Goal: Information Seeking & Learning: Learn about a topic

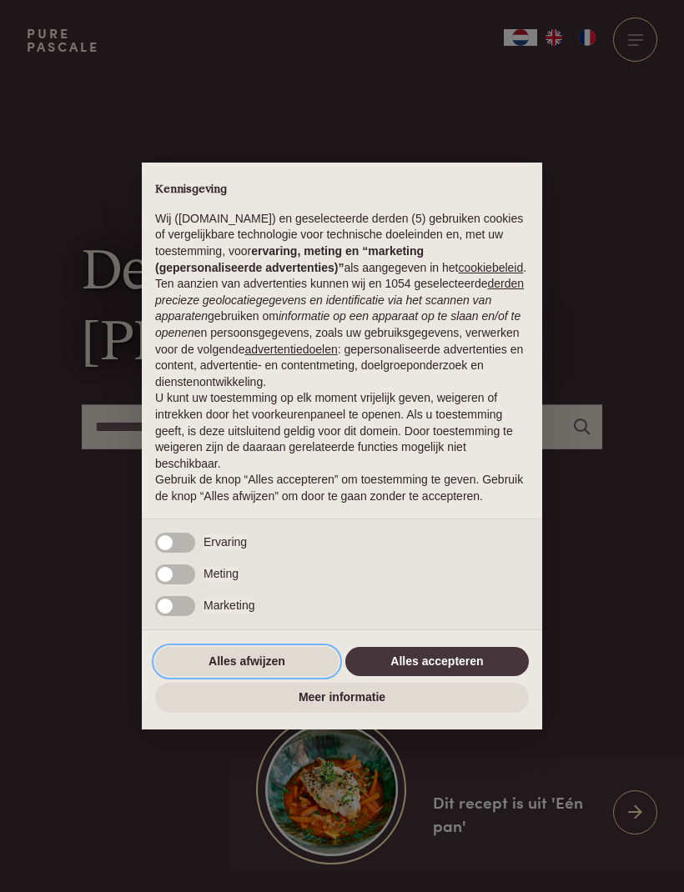
click at [251, 671] on button "Alles afwijzen" at bounding box center [246, 662] width 183 height 30
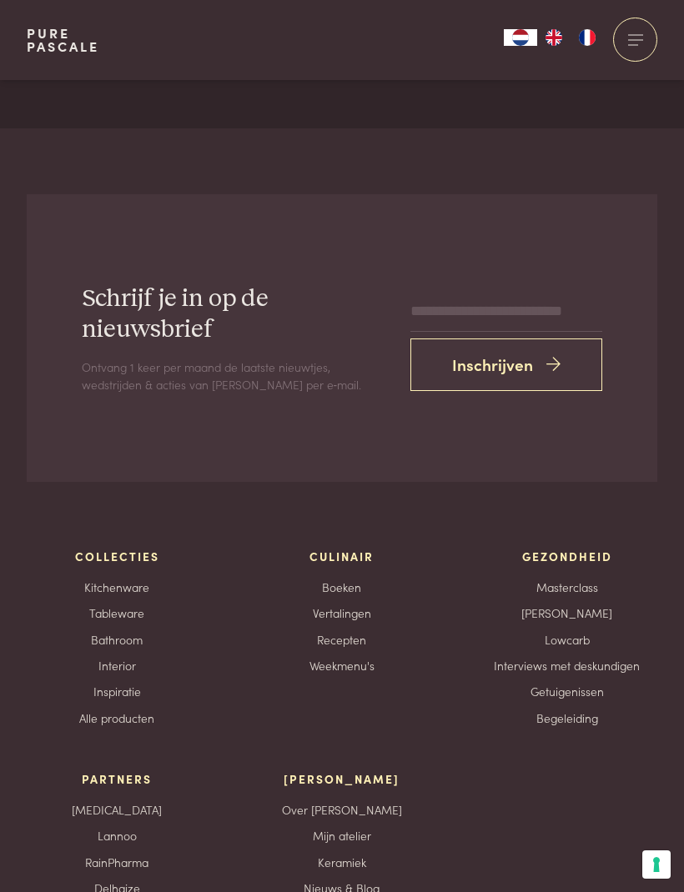
scroll to position [6664, 0]
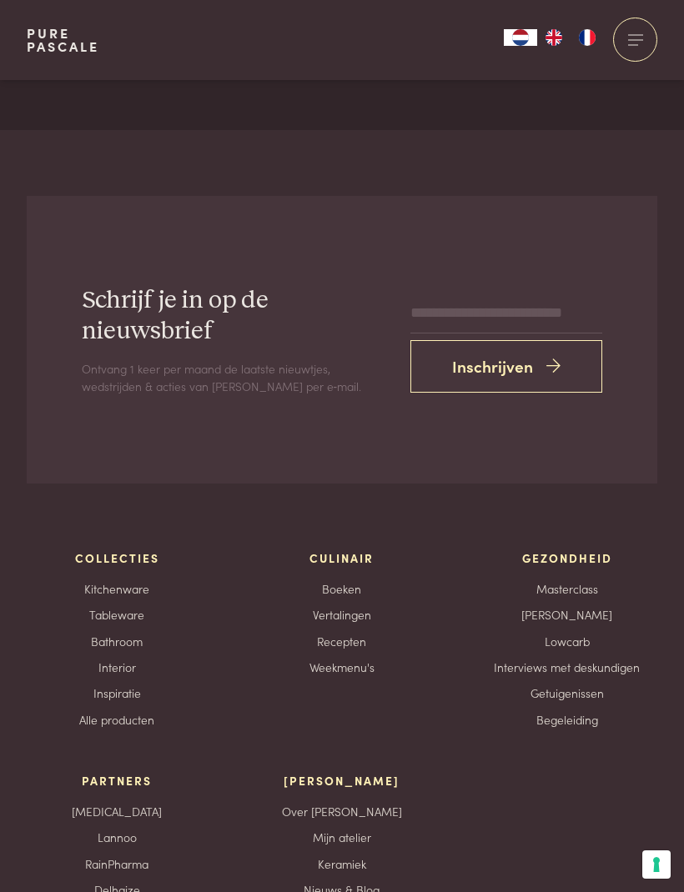
click at [575, 633] on link "Lowcarb" at bounding box center [567, 642] width 45 height 18
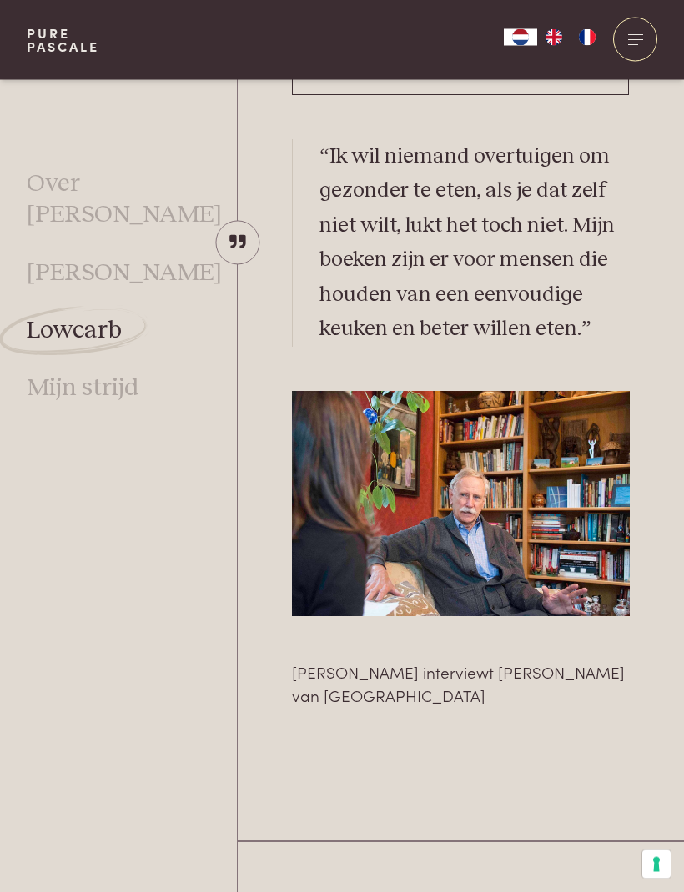
scroll to position [3218, 0]
click at [143, 258] on link "[PERSON_NAME]" at bounding box center [124, 273] width 195 height 31
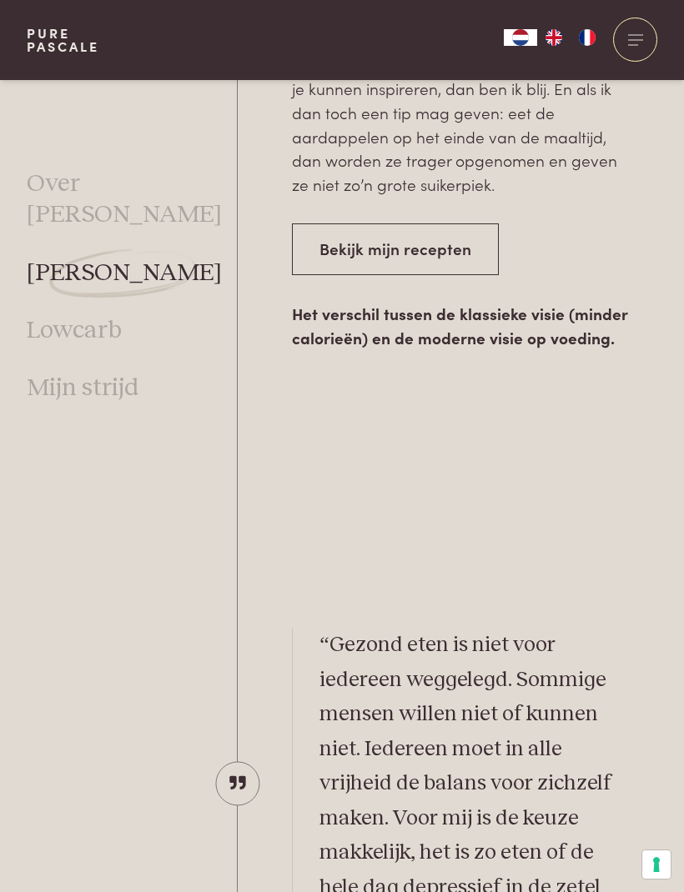
scroll to position [2844, 0]
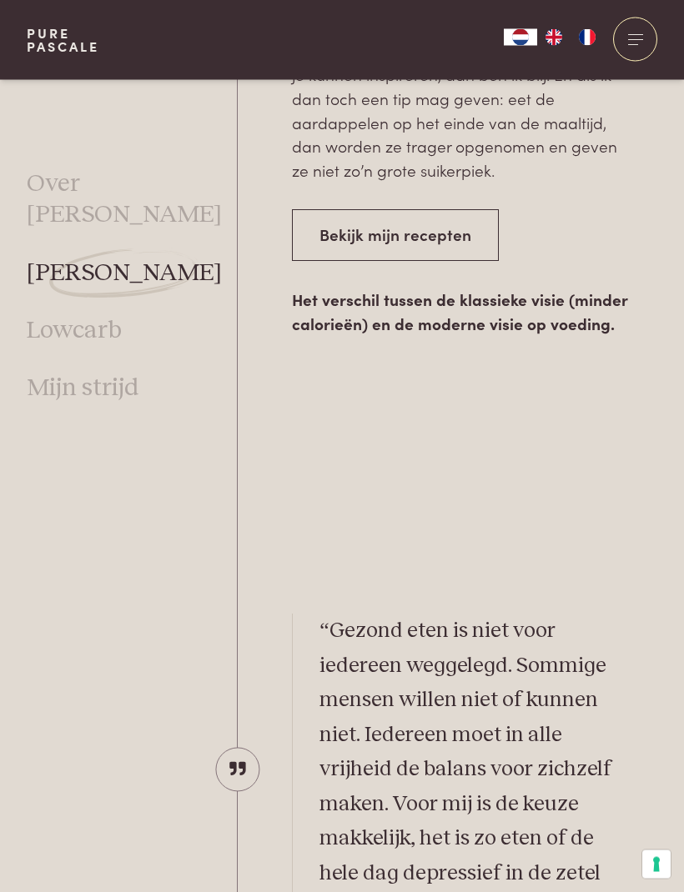
click at [425, 256] on link "Bekijk mijn recepten" at bounding box center [395, 236] width 207 height 53
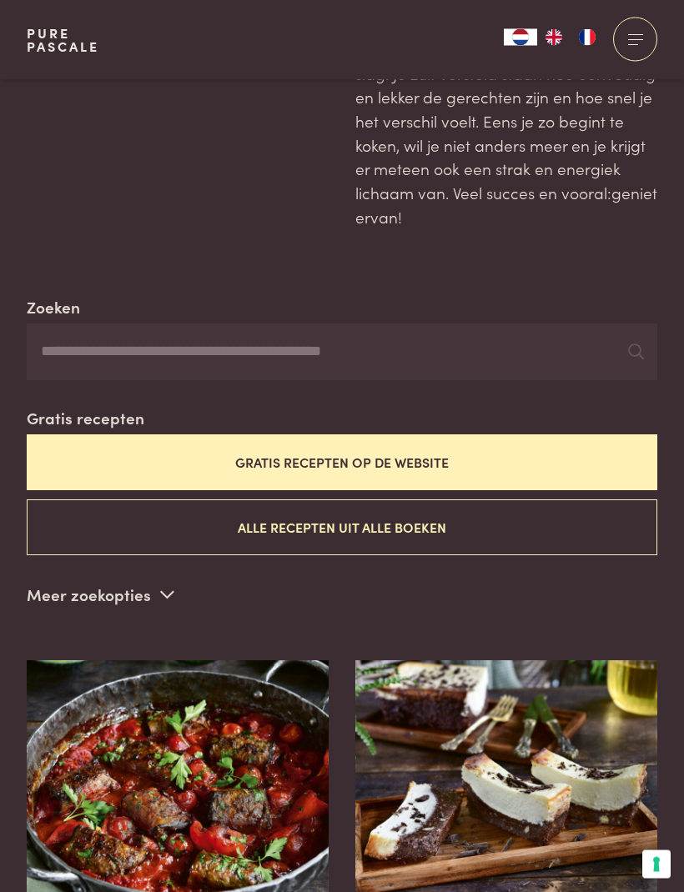
scroll to position [168, 0]
click at [592, 528] on button "Alle recepten uit alle boeken" at bounding box center [342, 528] width 631 height 56
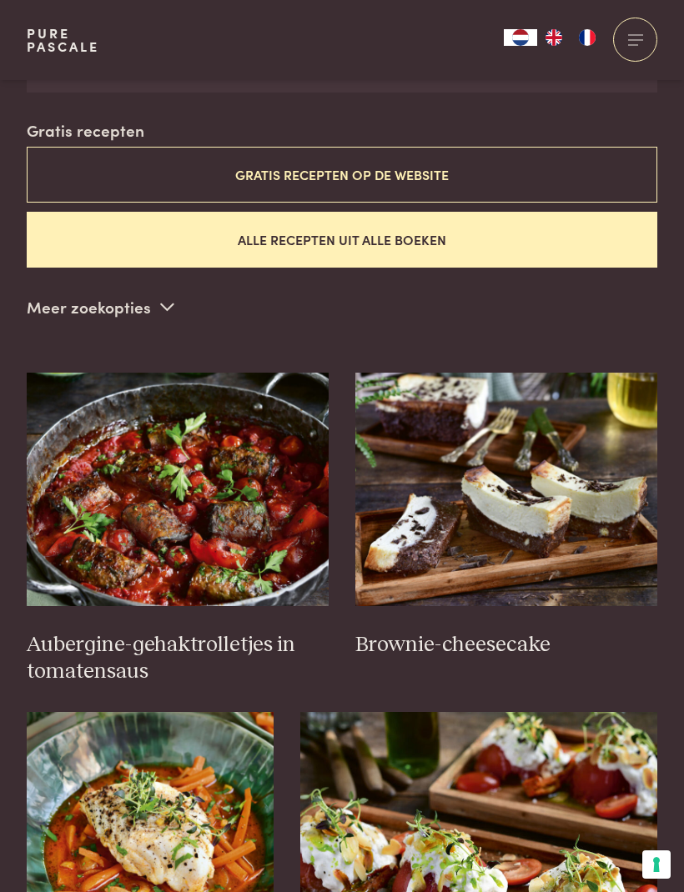
scroll to position [456, 0]
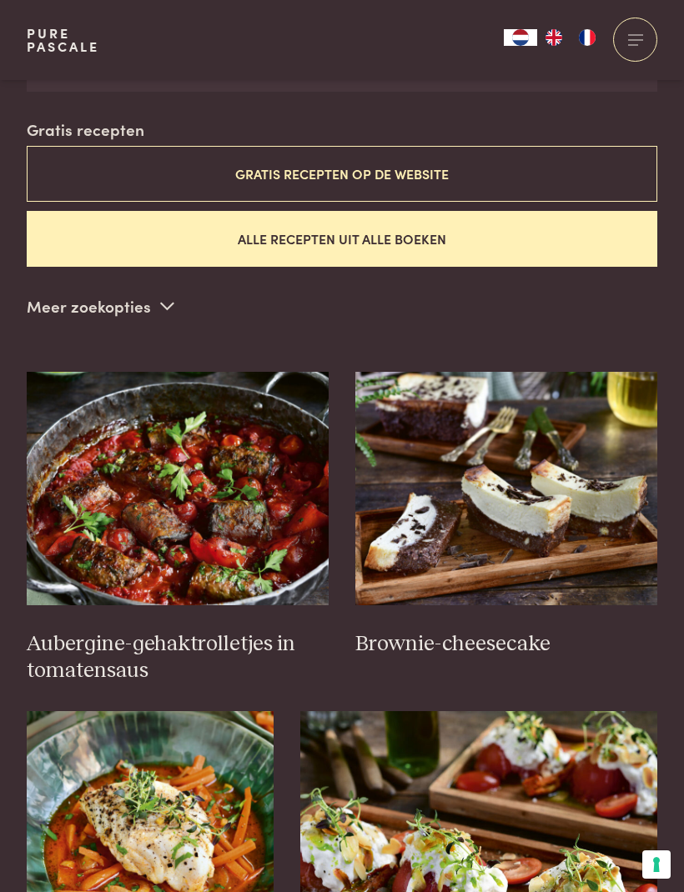
click at [597, 538] on img at bounding box center [506, 489] width 302 height 234
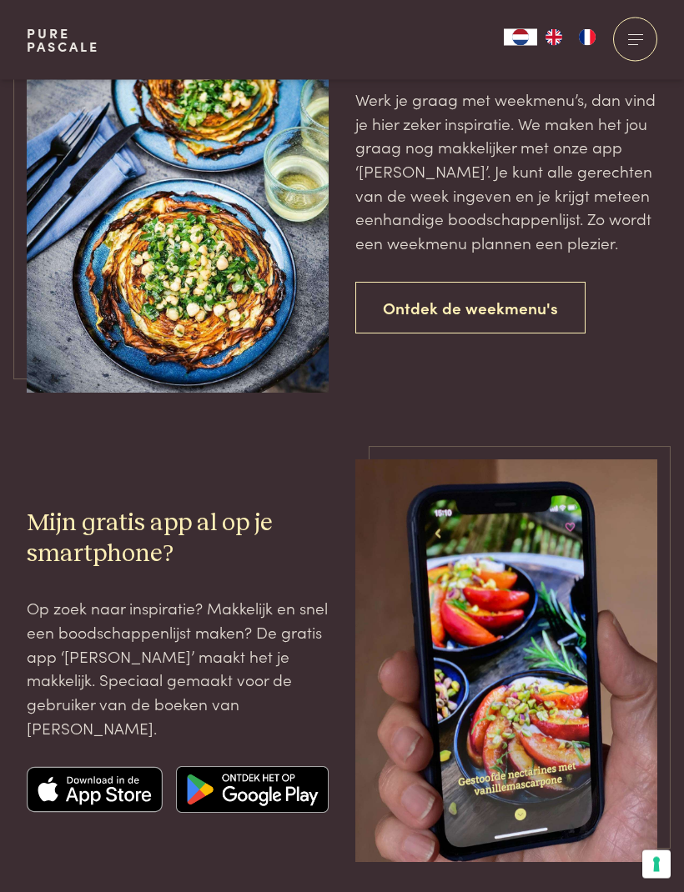
scroll to position [3029, 0]
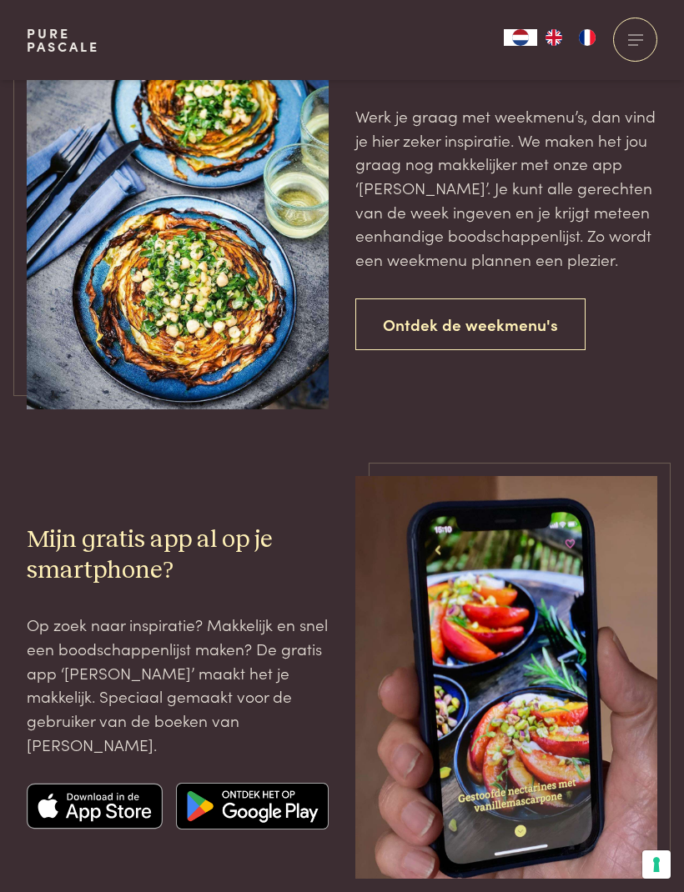
click at [556, 312] on link "Ontdek de weekmenu's" at bounding box center [470, 325] width 230 height 53
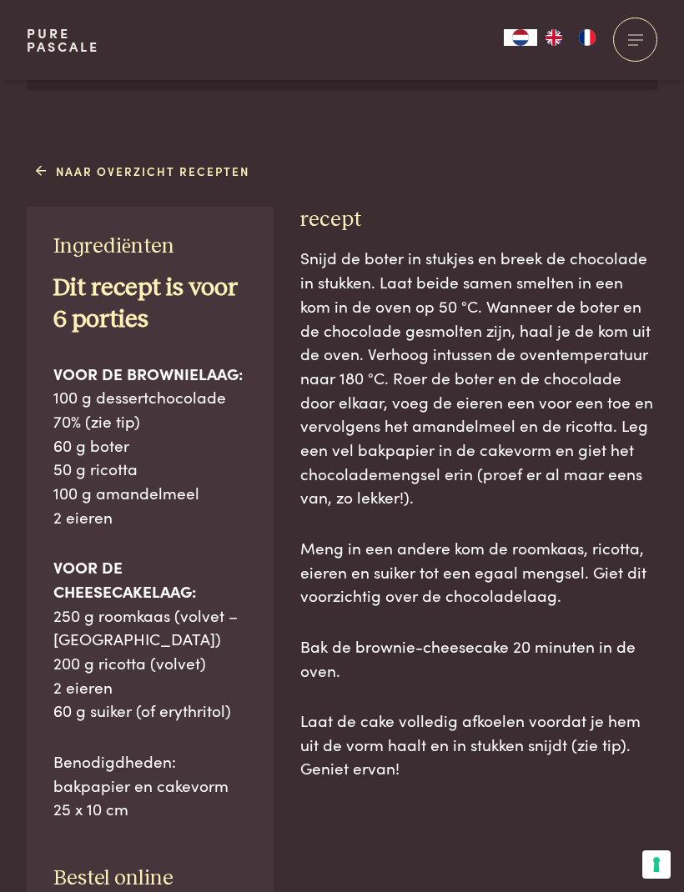
scroll to position [800, 0]
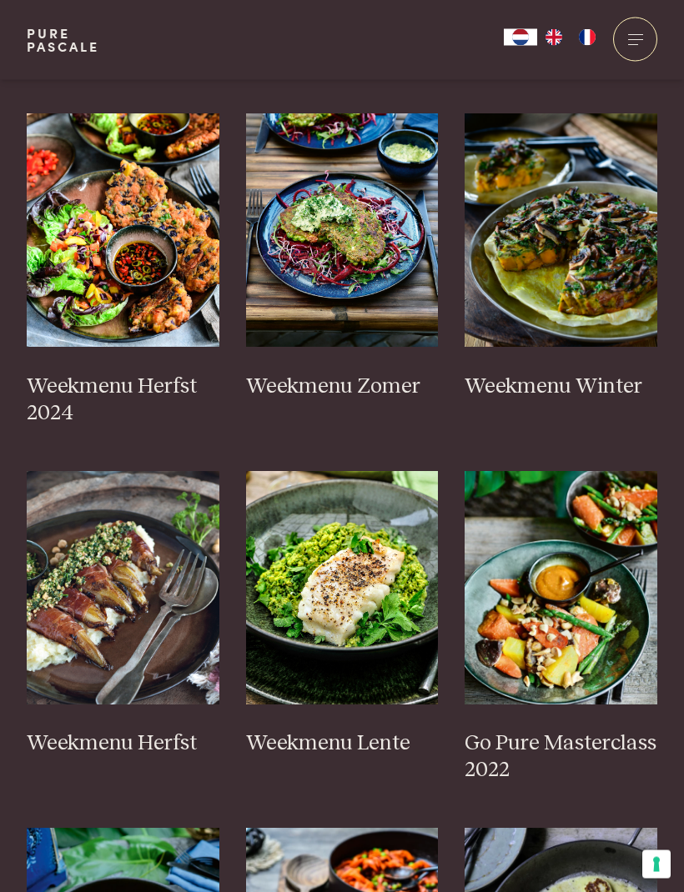
scroll to position [517, 0]
click at [89, 506] on img at bounding box center [123, 588] width 193 height 234
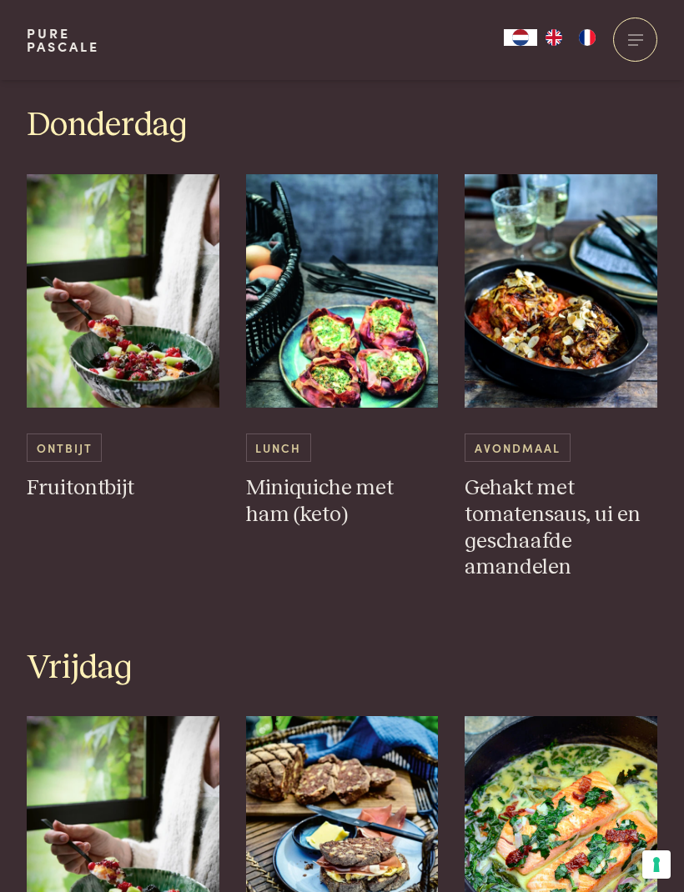
scroll to position [2245, 0]
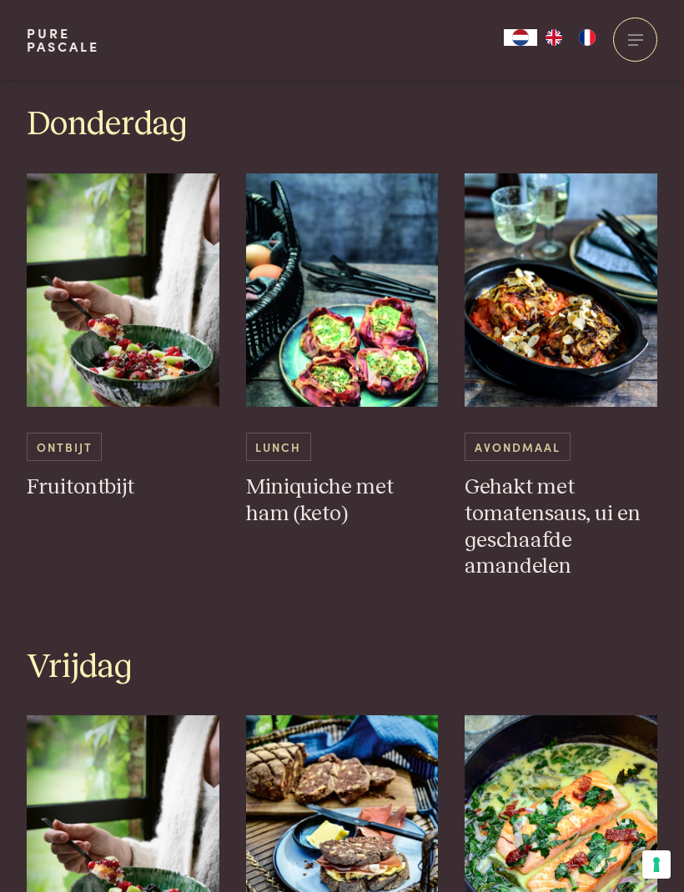
click at [54, 433] on span "Ontbijt" at bounding box center [64, 447] width 75 height 28
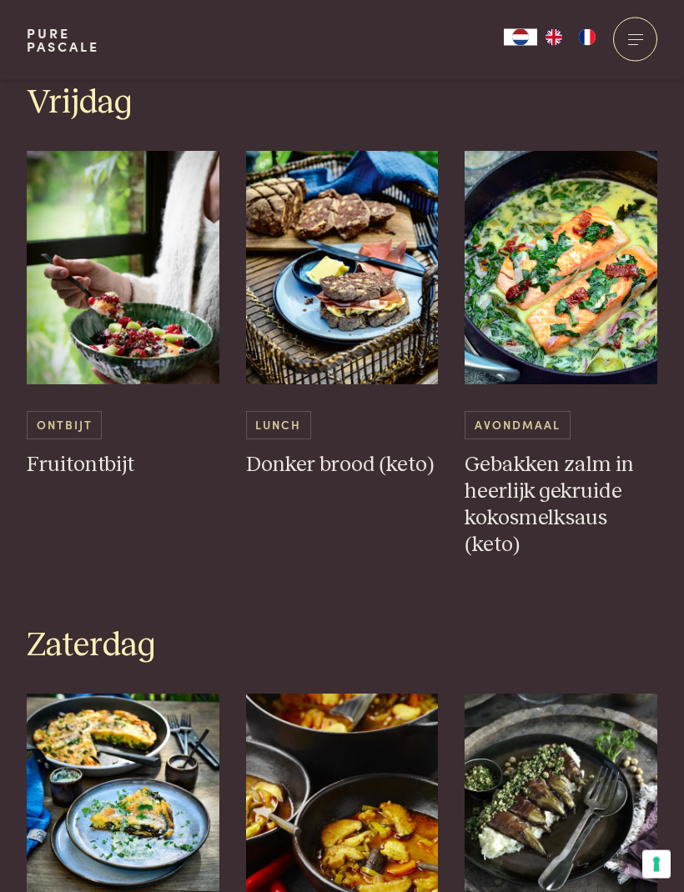
scroll to position [2810, 0]
click at [284, 412] on span "Lunch" at bounding box center [278, 425] width 65 height 28
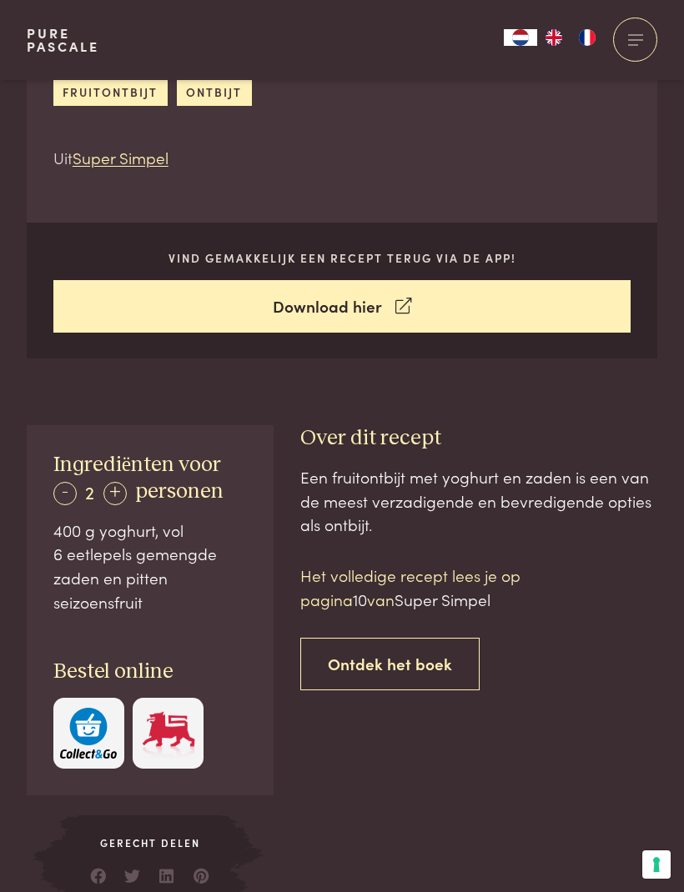
scroll to position [536, 0]
